Goal: Navigation & Orientation: Find specific page/section

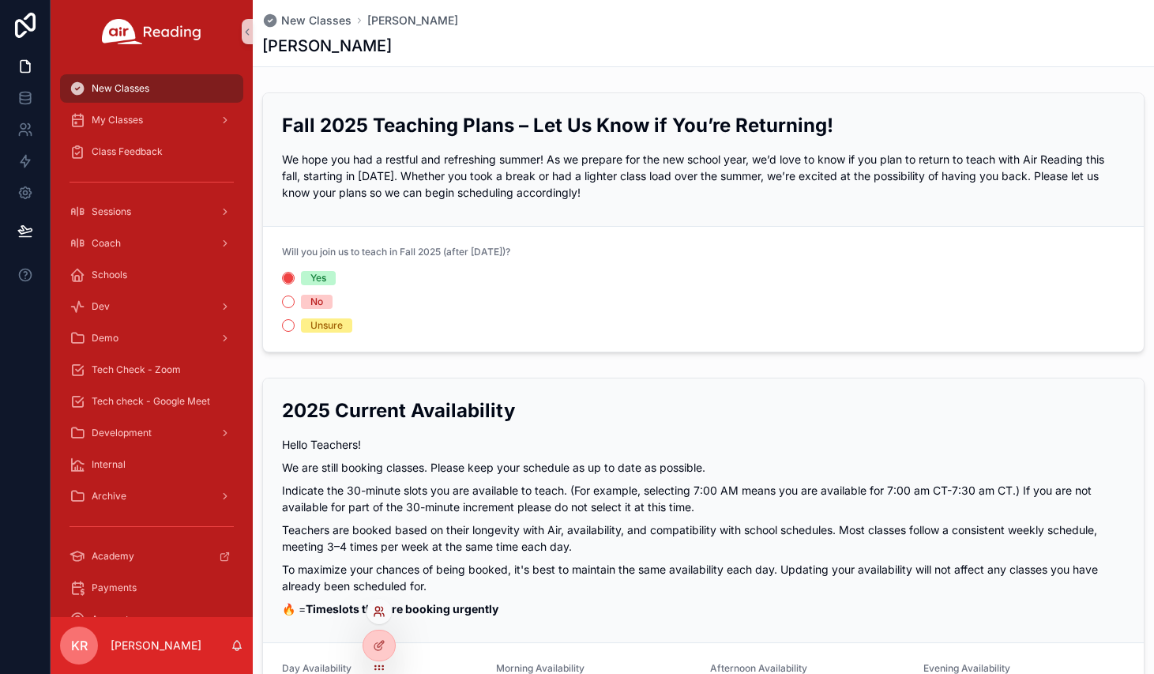
click at [374, 615] on icon at bounding box center [377, 614] width 6 height 3
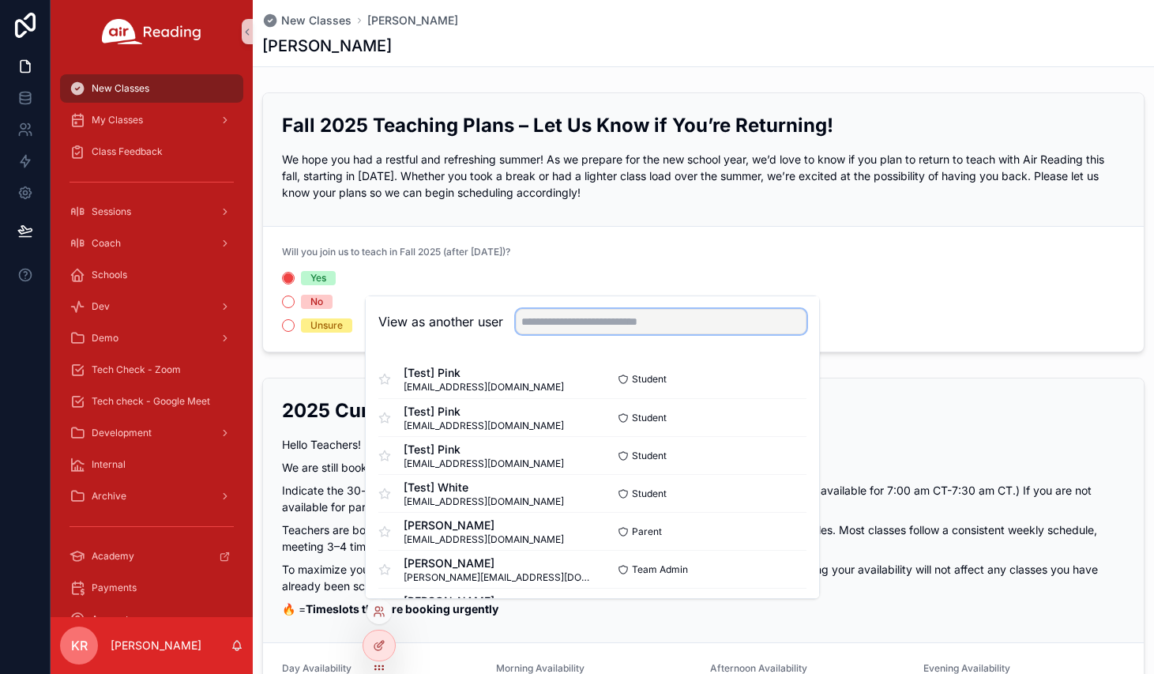
click at [589, 314] on input "text" at bounding box center [661, 321] width 291 height 25
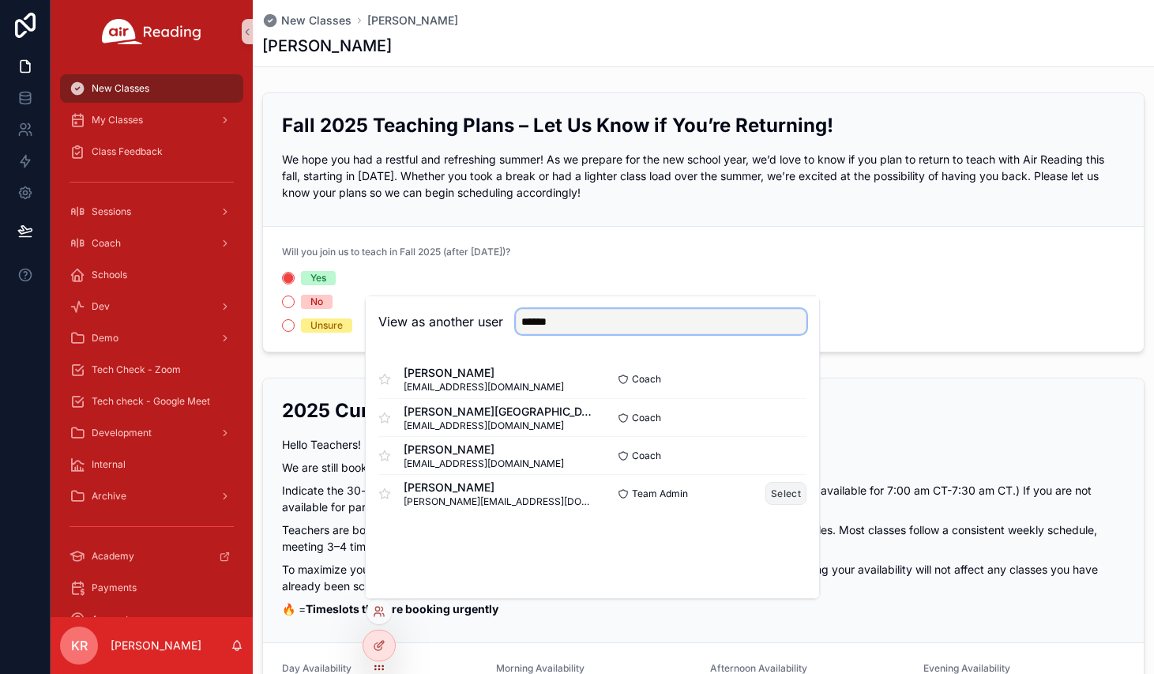
type input "******"
click at [784, 497] on button "Select" at bounding box center [785, 493] width 41 height 23
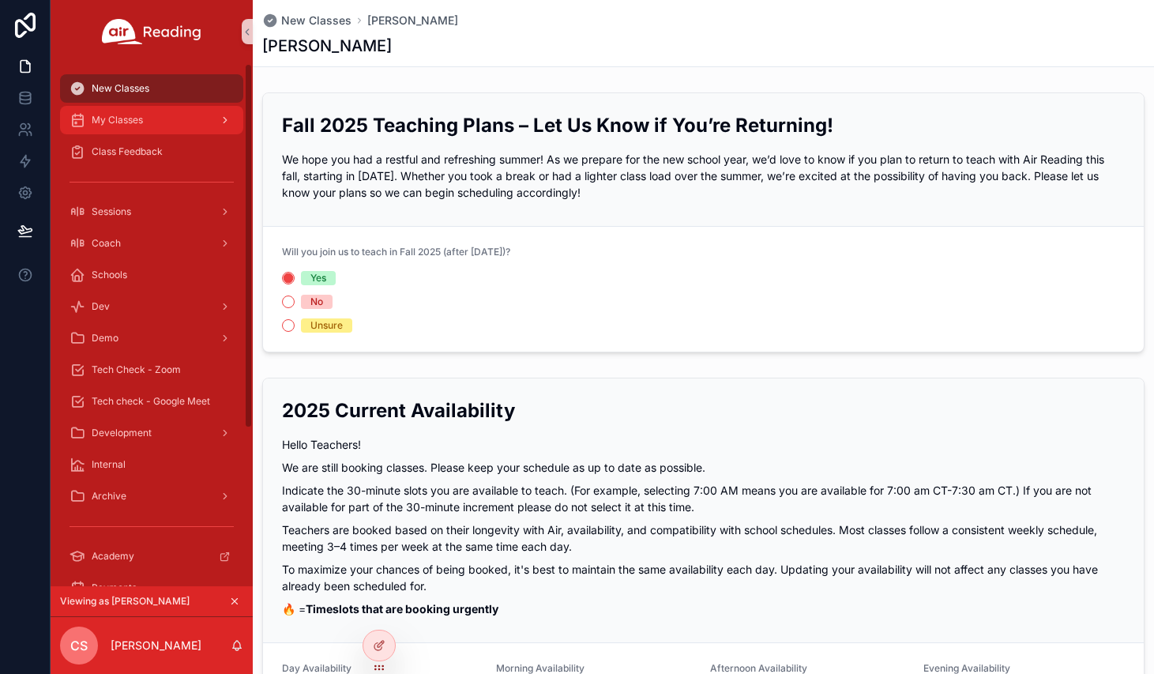
click at [158, 114] on div "My Classes" at bounding box center [152, 119] width 164 height 25
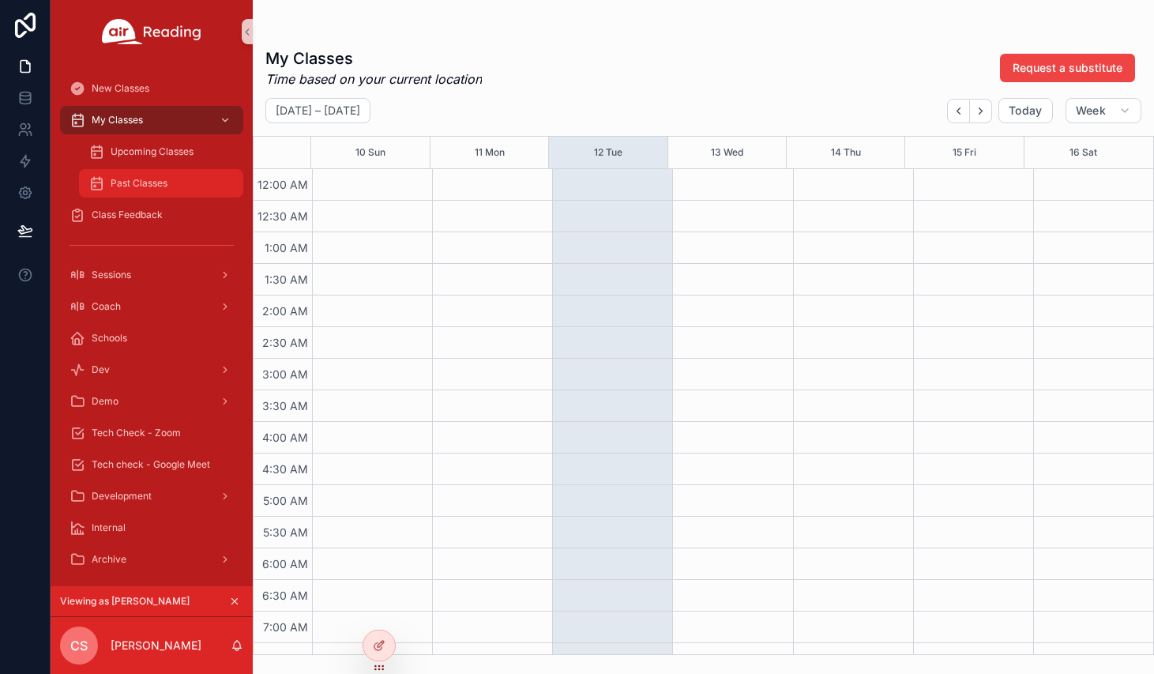
click at [137, 179] on span "Past Classes" at bounding box center [139, 183] width 57 height 13
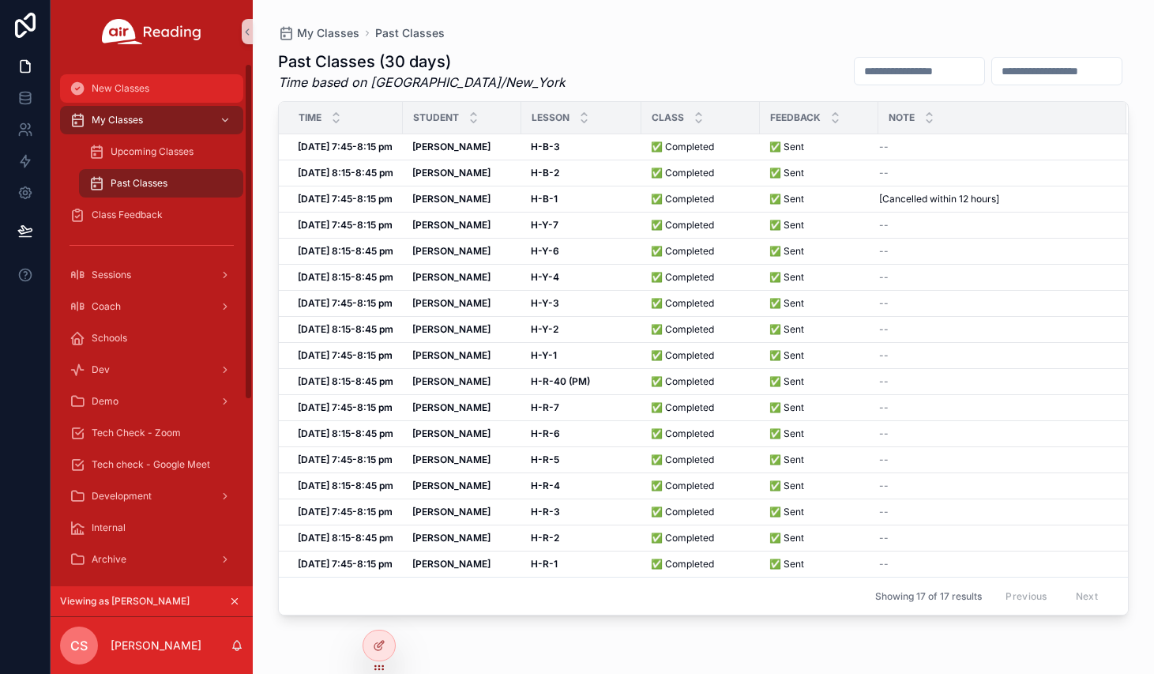
click at [119, 95] on div "New Classes" at bounding box center [152, 88] width 164 height 25
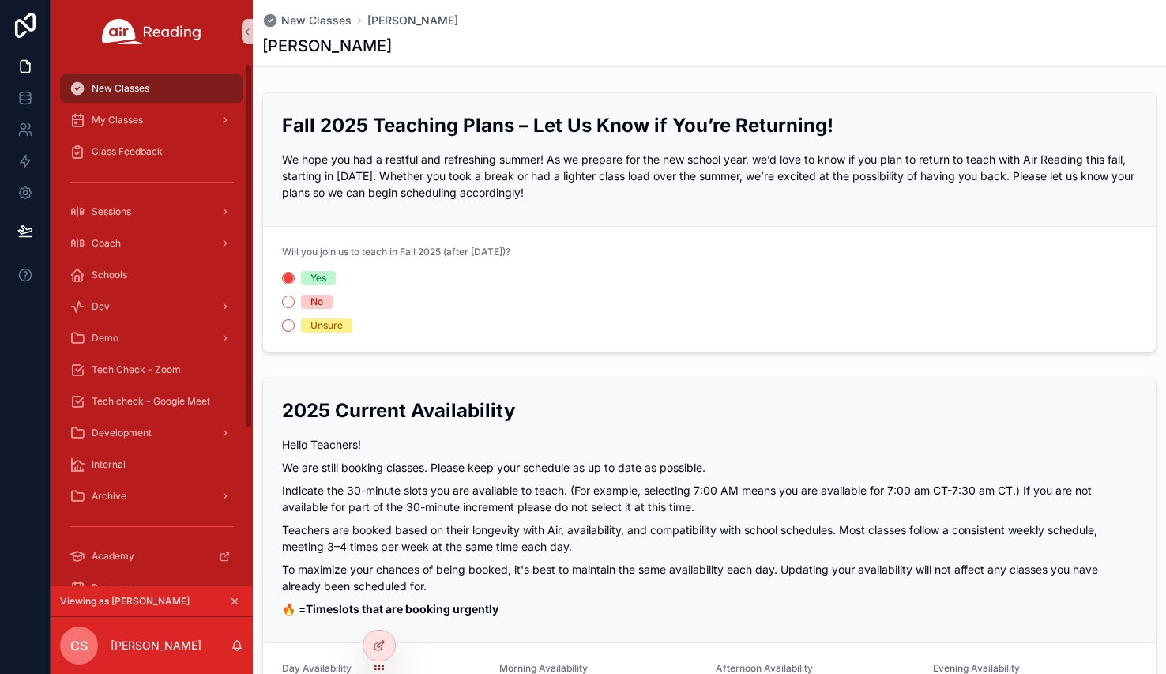
click at [228, 600] on button "scrollable content" at bounding box center [234, 600] width 17 height 17
